Goal: Register for event/course

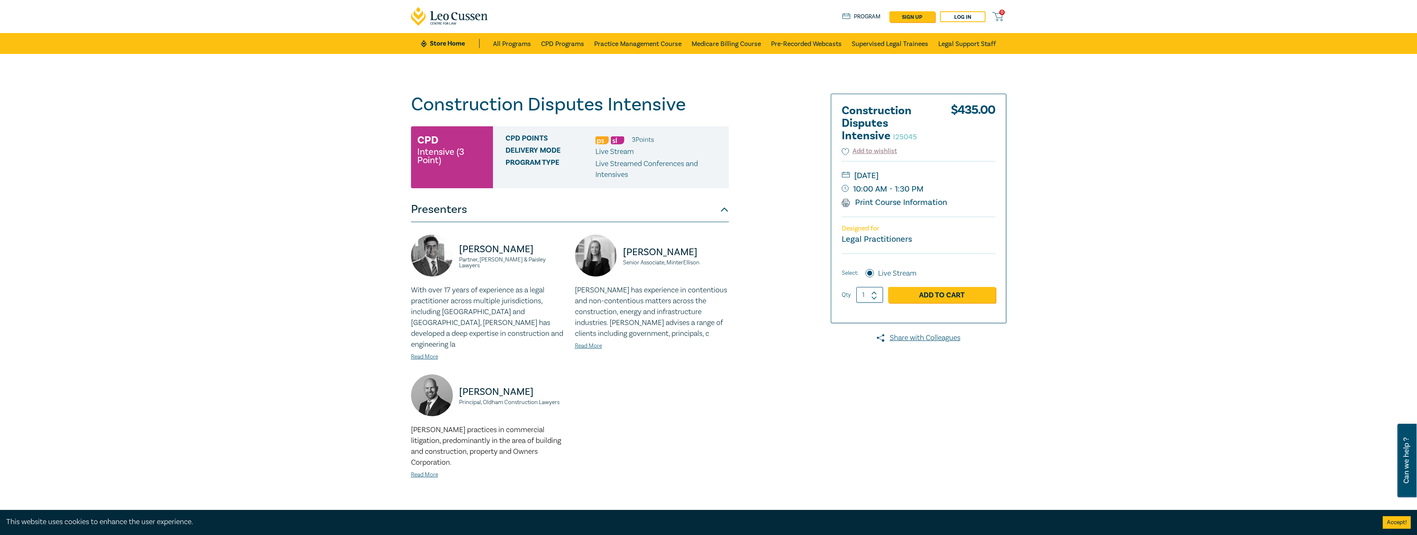
click at [734, 364] on div "Construction Disputes Intensive I25045 CPD Intensive (3 Point) CPD Points 3 Poi…" at bounding box center [607, 312] width 403 height 436
click at [947, 294] on link "Add to Cart" at bounding box center [941, 295] width 107 height 16
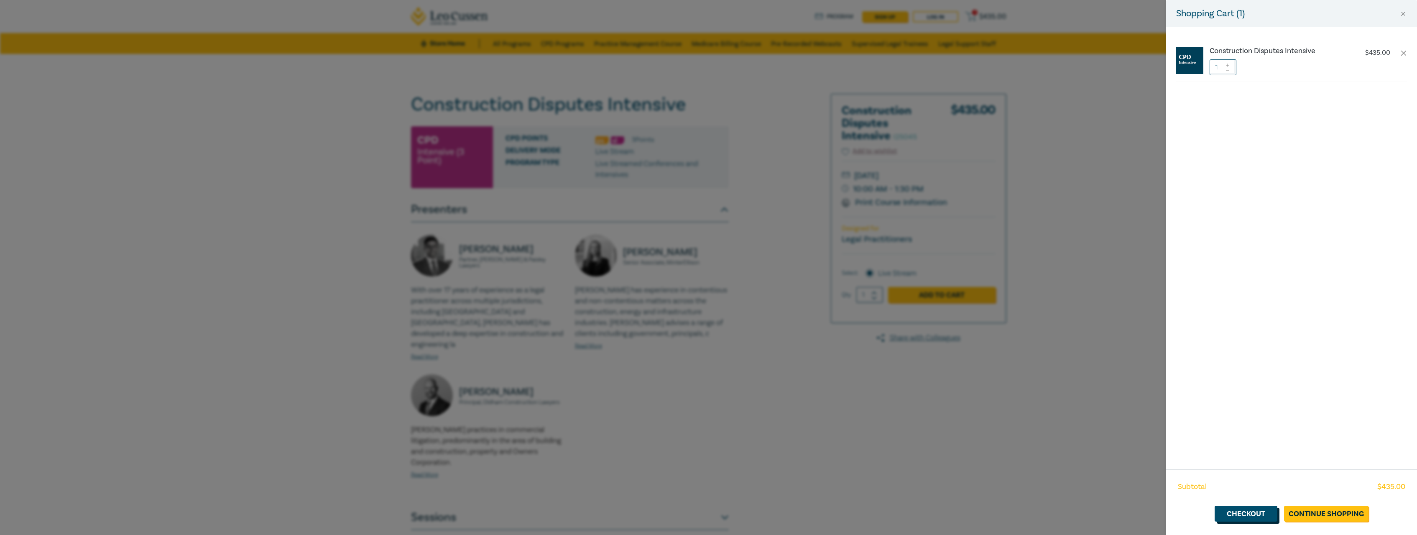
click at [1247, 513] on link "Checkout" at bounding box center [1245, 513] width 63 height 16
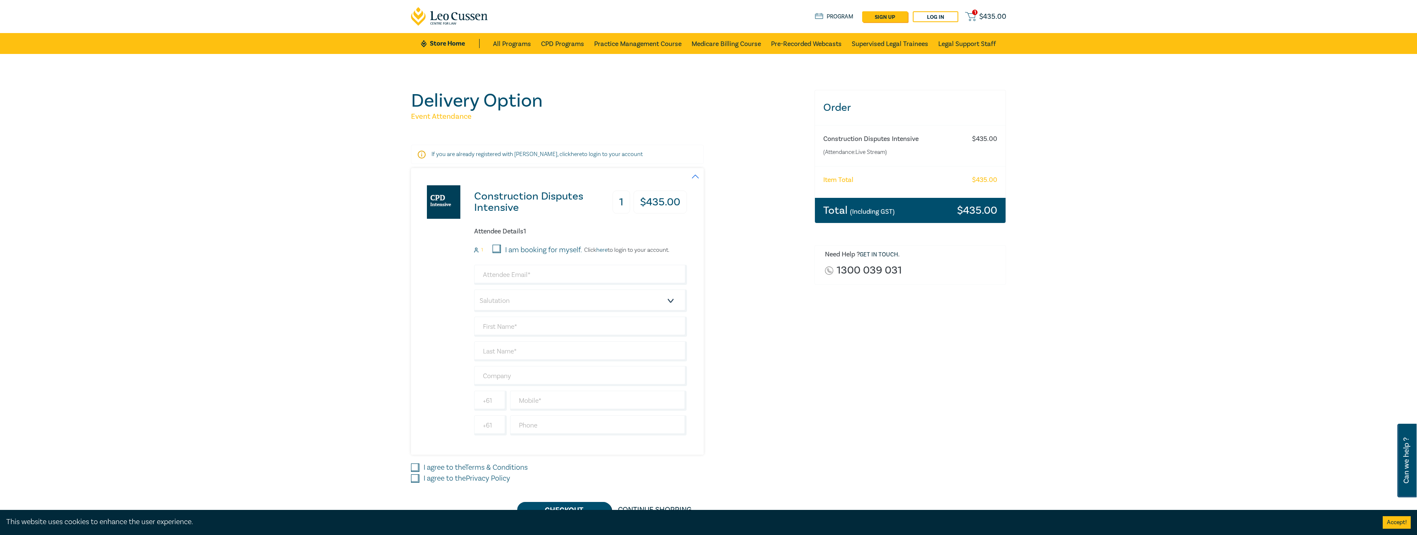
click at [495, 247] on input "I am booking for myself." at bounding box center [496, 249] width 8 height 8
checkbox input "true"
click at [560, 274] on input "email" at bounding box center [580, 275] width 213 height 20
type input "[EMAIL_ADDRESS][DOMAIN_NAME]"
click at [474, 289] on select "Salutation Mr. Mrs. Ms. Miss Dr. Prof. Other" at bounding box center [580, 300] width 213 height 23
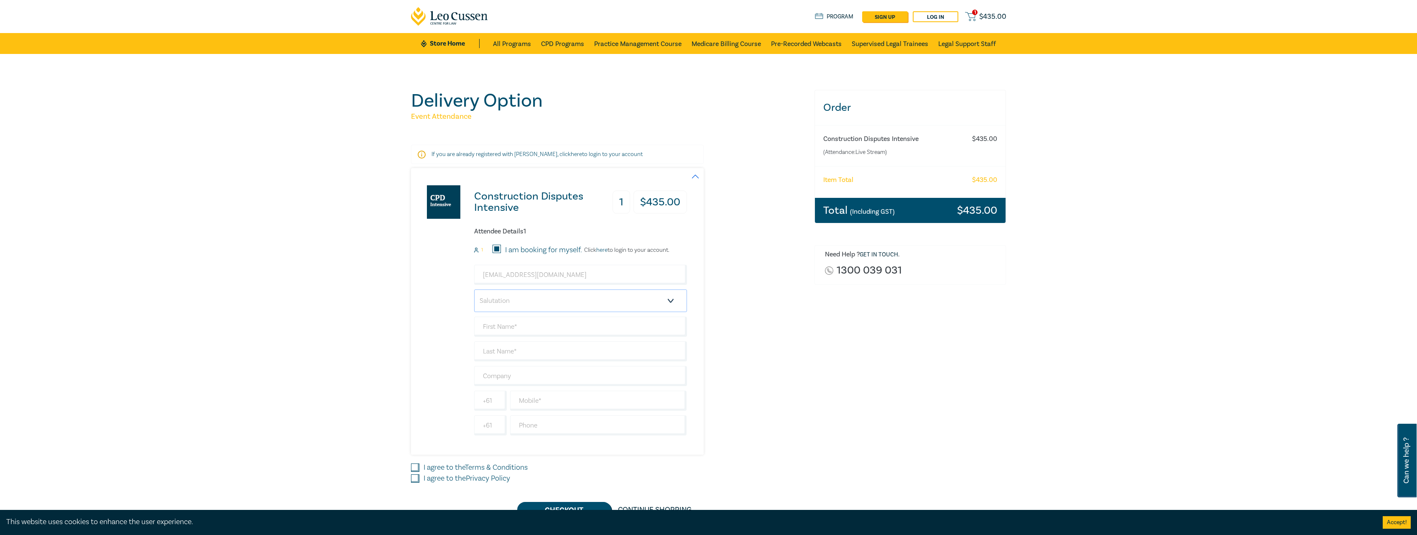
select select "Miss"
click option "Miss" at bounding box center [0, 0] width 0 height 0
click at [538, 329] on input "text" at bounding box center [580, 326] width 213 height 20
type input "Keyan"
click at [535, 349] on input "text" at bounding box center [580, 351] width 213 height 20
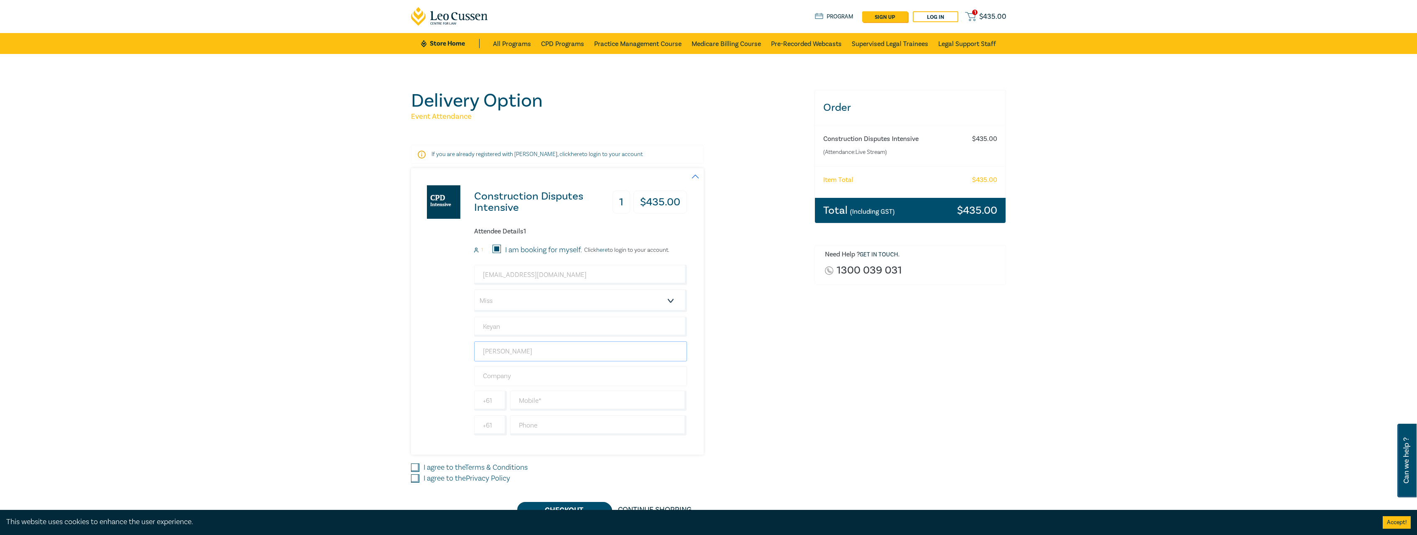
type input "[PERSON_NAME]"
click at [526, 376] on input "text" at bounding box center [580, 376] width 213 height 20
click at [575, 401] on input "text" at bounding box center [598, 400] width 177 height 20
type input "451910323"
click at [724, 397] on div "Construction Disputes Intensive 1 $ 435.00 Attendee Details 1 1 I am booking fo…" at bounding box center [607, 311] width 393 height 286
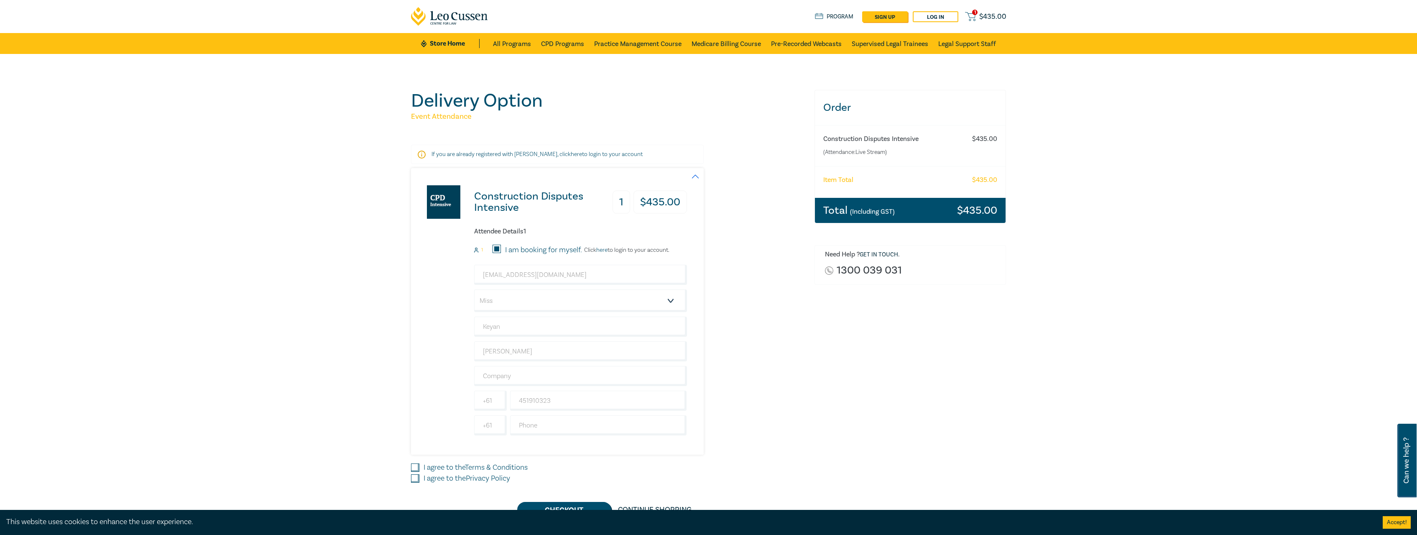
click at [416, 465] on input "I agree to the Terms & Conditions" at bounding box center [415, 467] width 8 height 8
checkbox input "true"
click at [415, 480] on input "I agree to the Privacy Policy" at bounding box center [415, 478] width 8 height 8
click at [411, 474] on input "I agree to the Privacy Policy" at bounding box center [415, 478] width 8 height 8
click at [900, 389] on div "Order Construction Disputes Intensive (Attendance: Live Stream ) $ 435.00 Item …" at bounding box center [910, 304] width 202 height 428
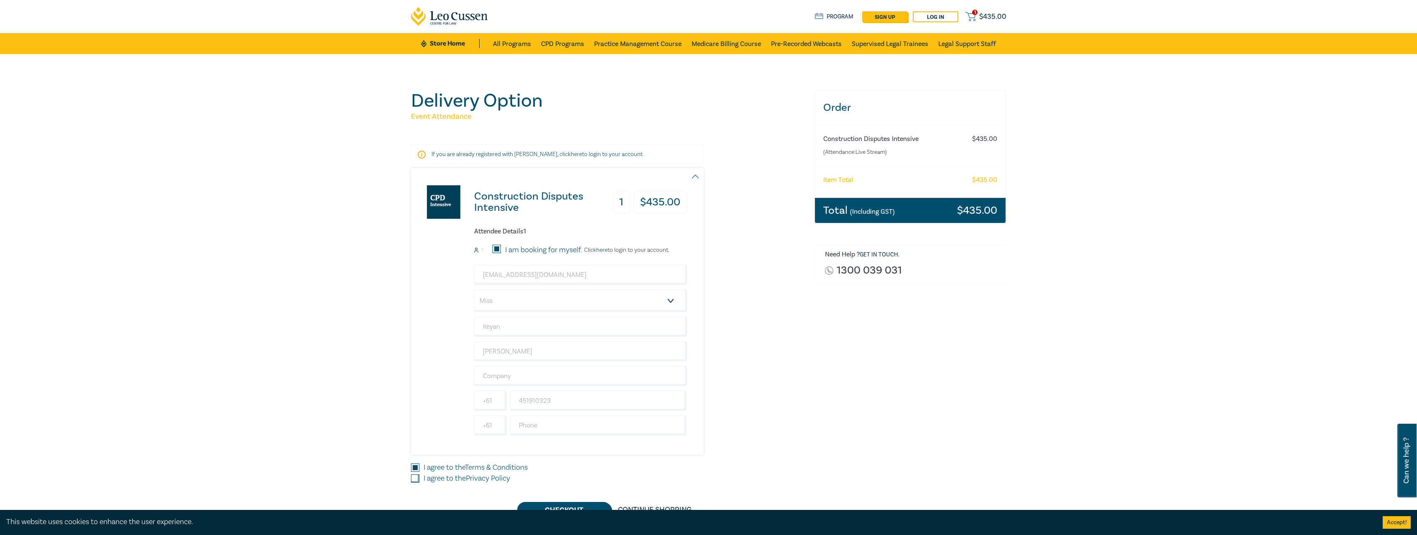
click at [413, 477] on input "I agree to the Privacy Policy" at bounding box center [415, 478] width 8 height 8
checkbox input "true"
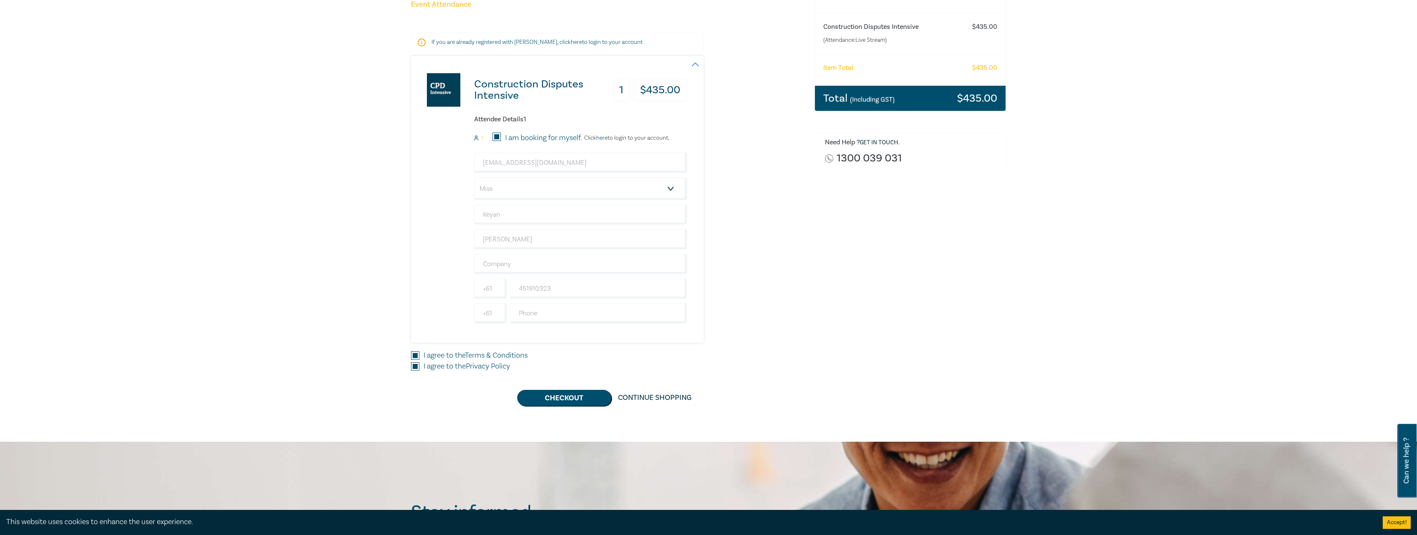
scroll to position [128, 0]
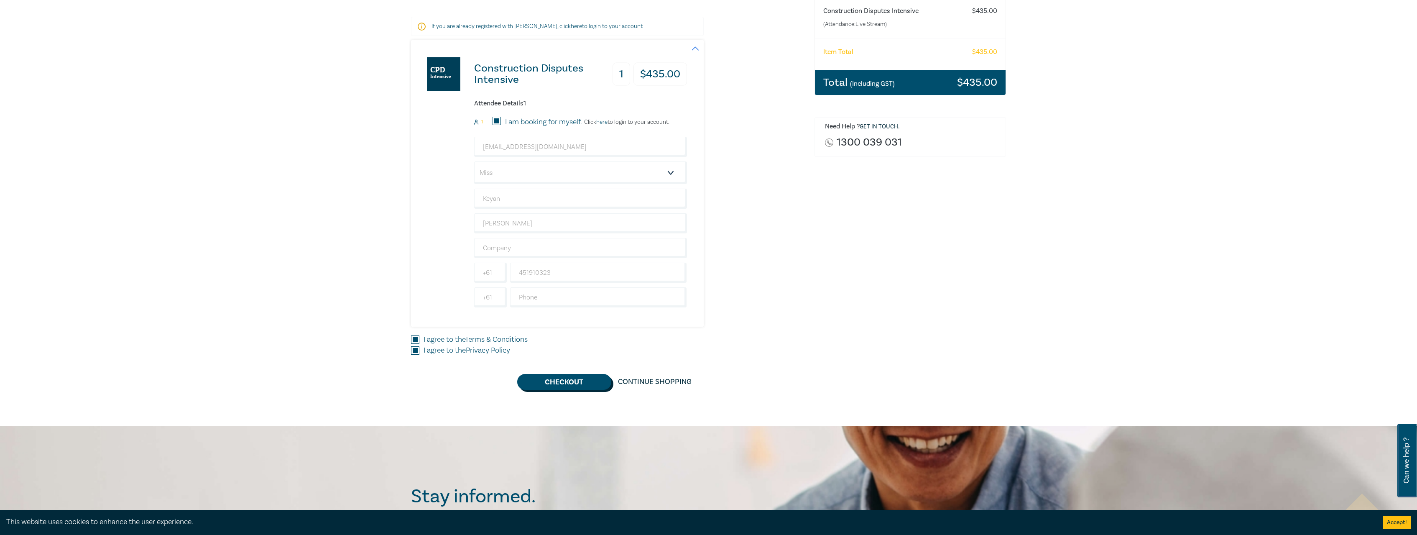
click at [576, 385] on button "Checkout" at bounding box center [564, 382] width 94 height 16
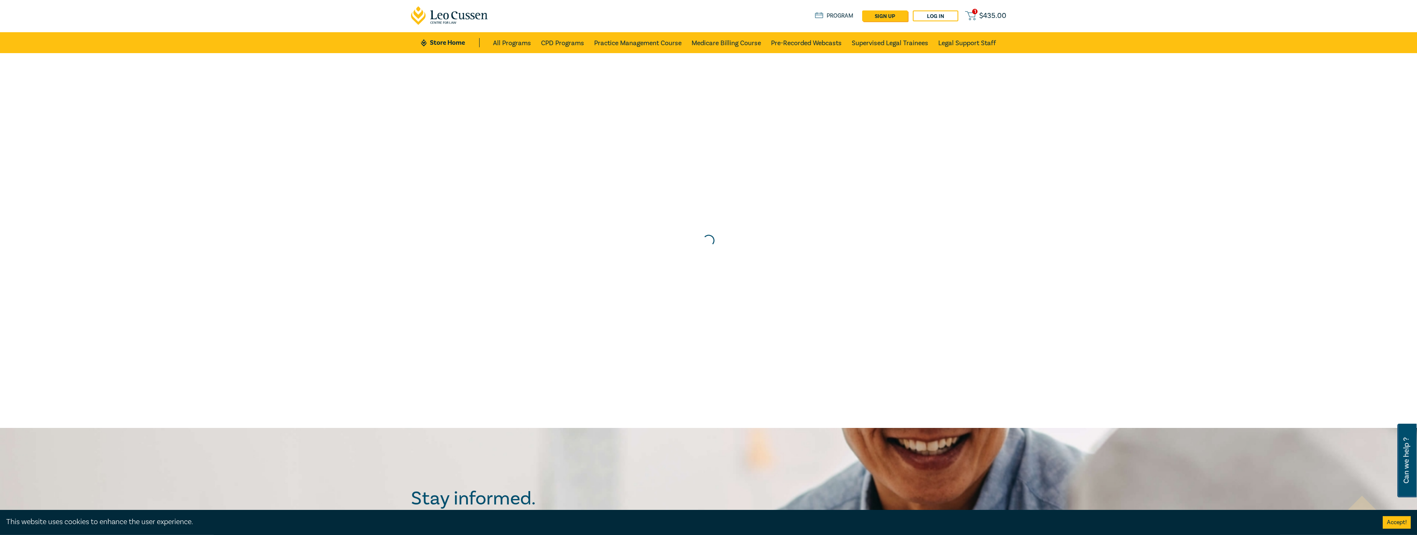
scroll to position [0, 0]
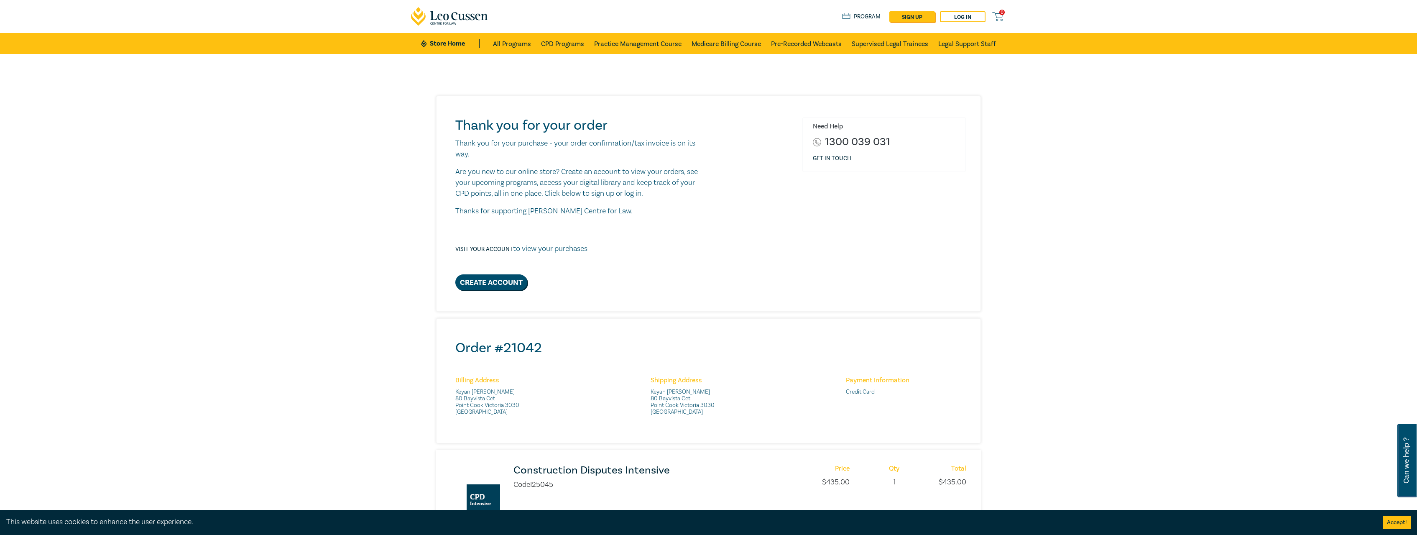
click at [802, 245] on div "Need Help 1300 039 031 Get in touch" at bounding box center [883, 203] width 173 height 173
click at [476, 249] on link "Visit your account" at bounding box center [484, 249] width 58 height 8
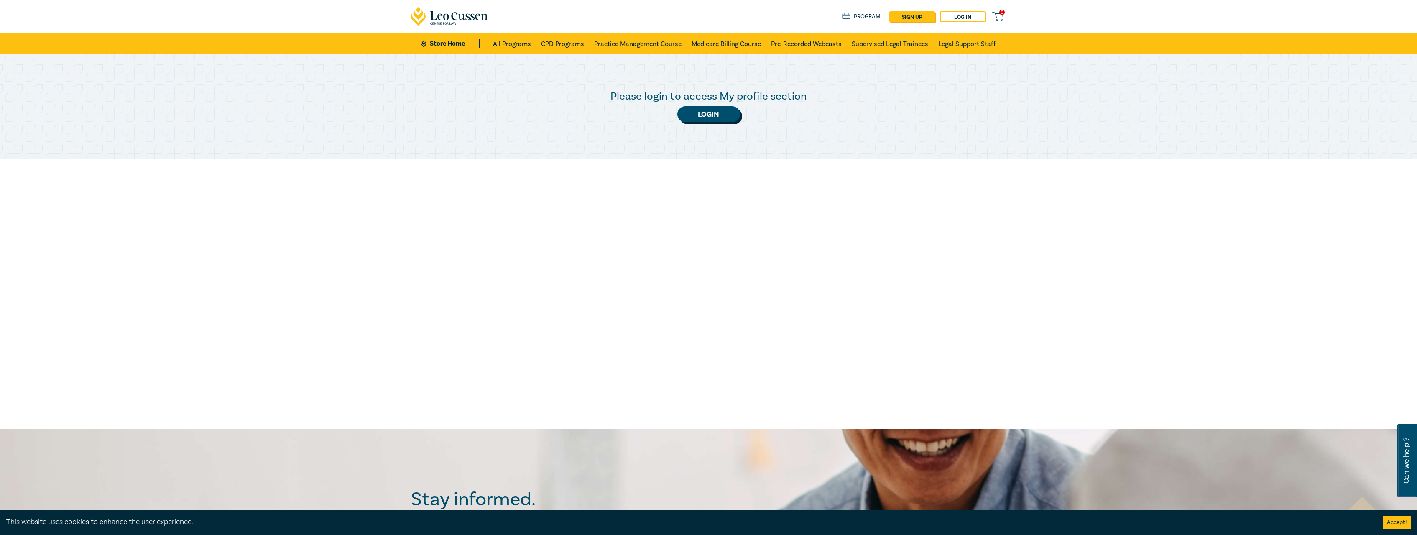
click at [706, 117] on link "Login" at bounding box center [708, 114] width 63 height 16
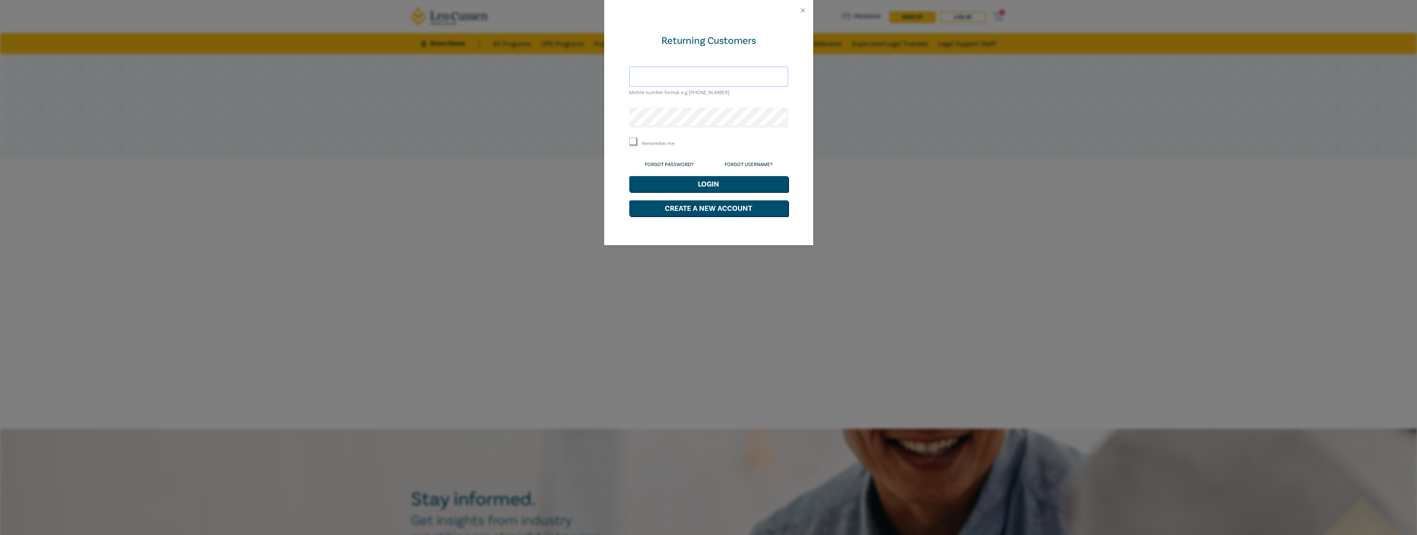
click at [686, 74] on input "text" at bounding box center [708, 76] width 159 height 20
type input "[EMAIL_ADDRESS][DOMAIN_NAME]"
click at [724, 183] on button "Login" at bounding box center [708, 184] width 159 height 16
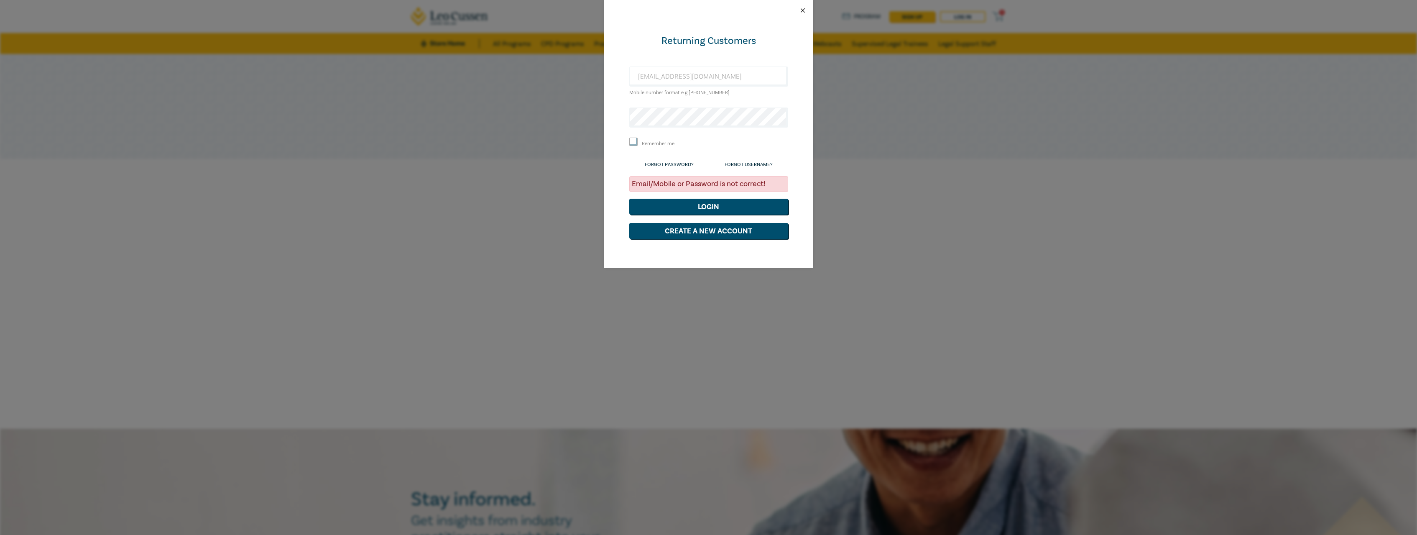
click at [801, 8] on button "Close" at bounding box center [803, 11] width 8 height 8
